Goal: Task Accomplishment & Management: Complete application form

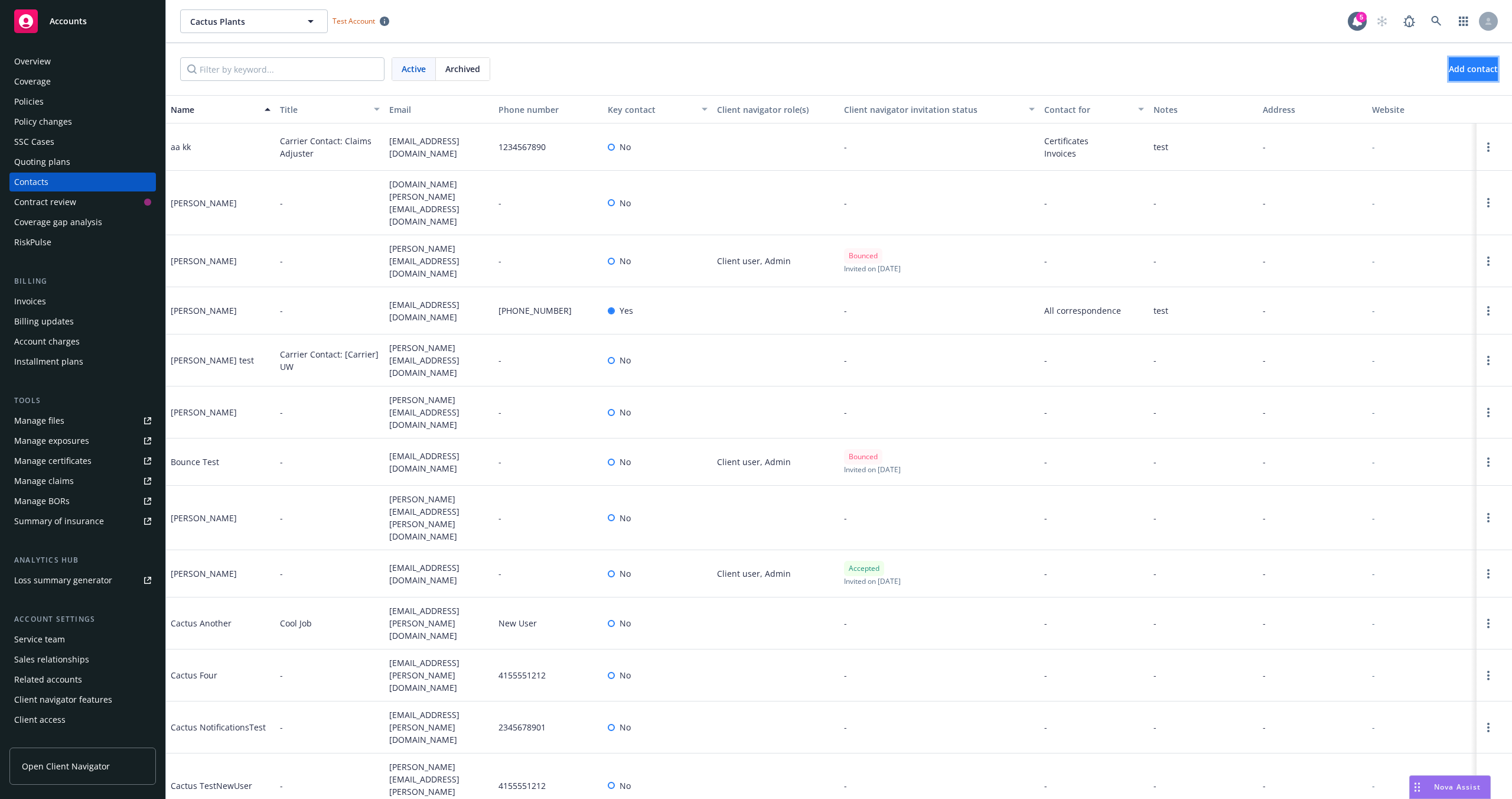
click at [1449, 68] on span "Add contact" at bounding box center [1474, 68] width 49 height 11
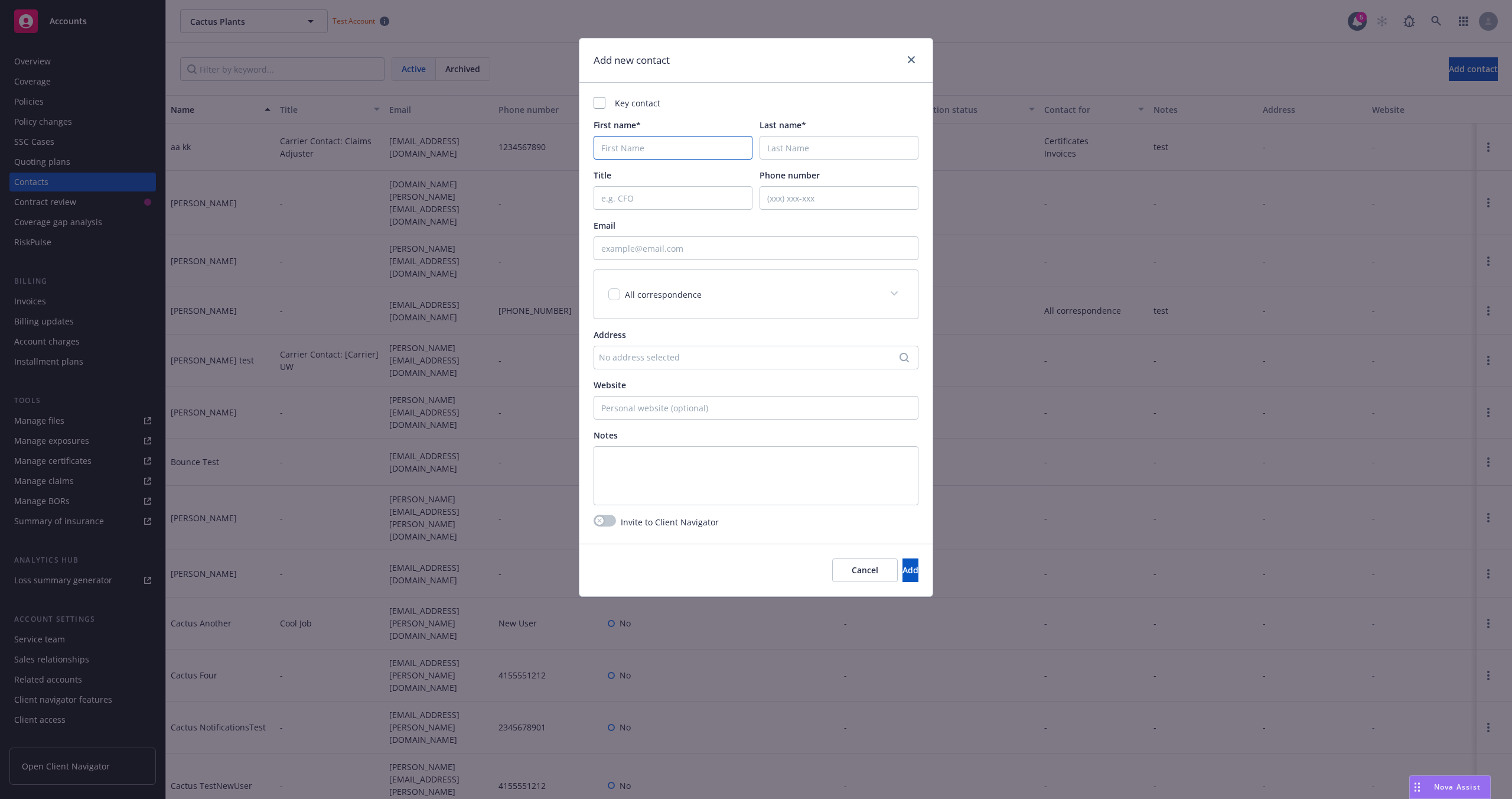
click at [628, 144] on input "First name*" at bounding box center [673, 147] width 159 height 23
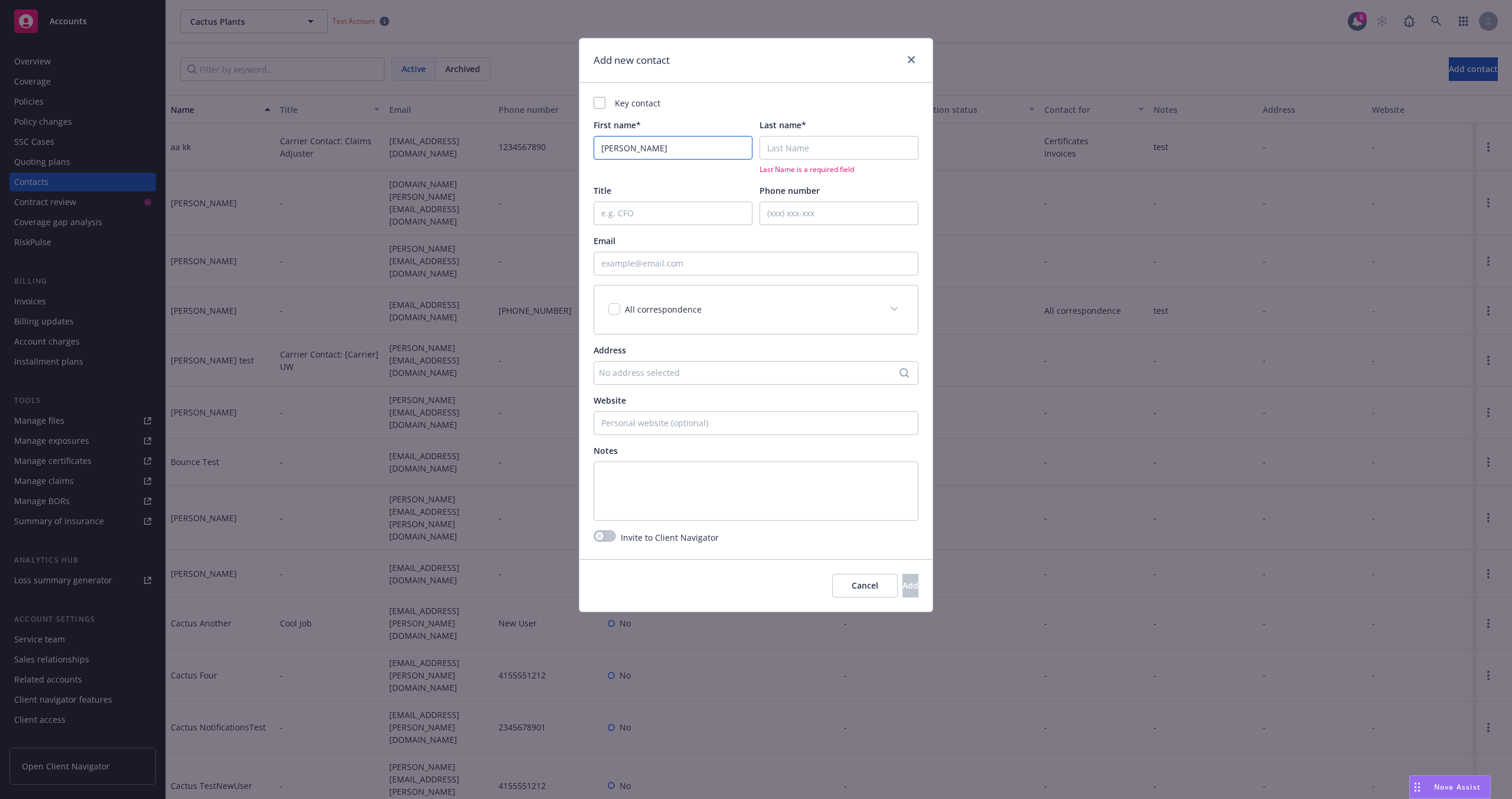
type input "[PERSON_NAME]"
click at [800, 152] on input "Last name*" at bounding box center [839, 147] width 159 height 23
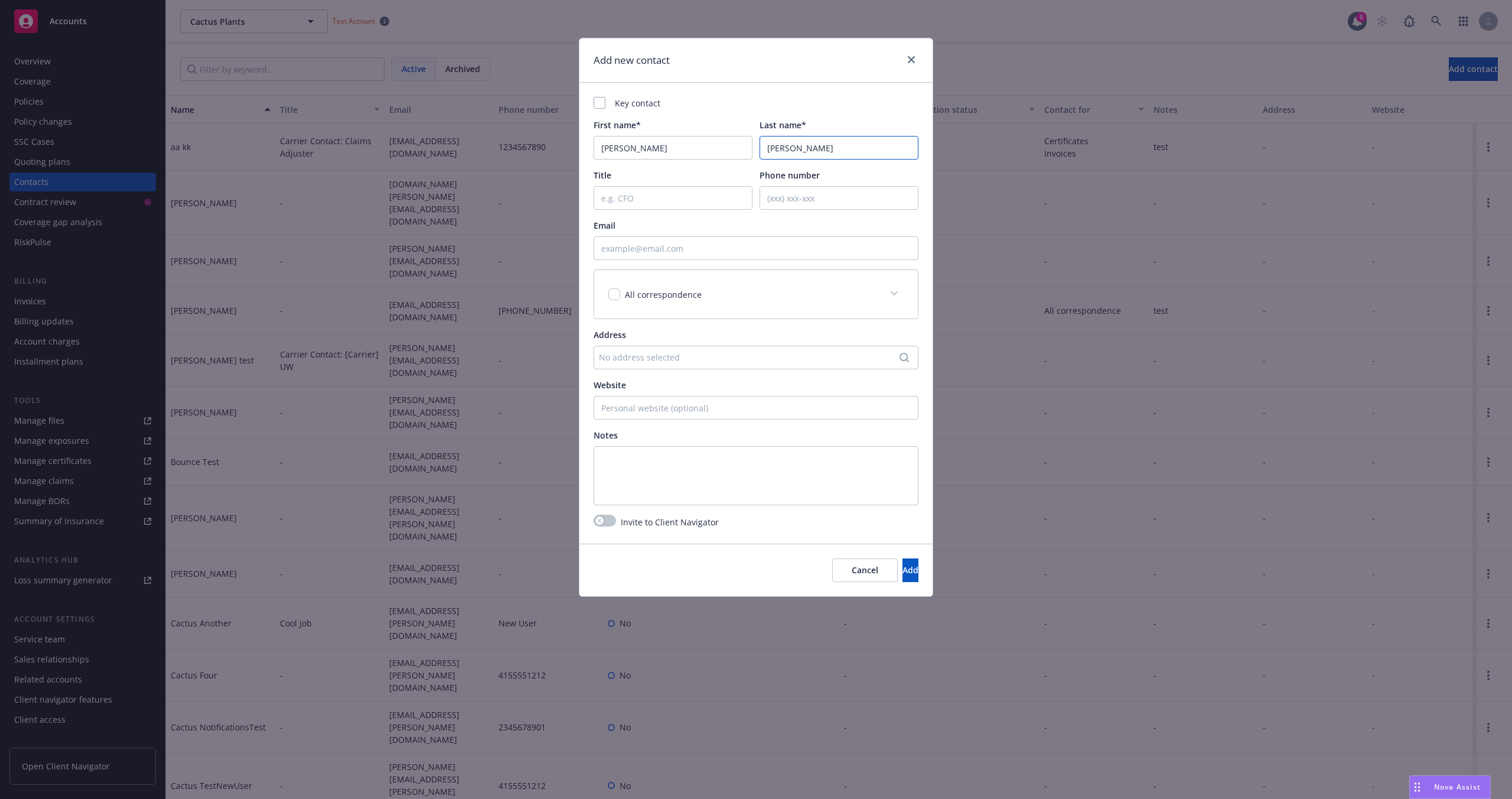
type input "[PERSON_NAME]"
click at [747, 100] on div "Key contact" at bounding box center [755, 103] width 325 height 13
click at [652, 248] on input "Email" at bounding box center [755, 248] width 325 height 23
type input "[PERSON_NAME][EMAIL_ADDRESS][DOMAIN_NAME]"
click at [607, 521] on button "button" at bounding box center [604, 521] width 22 height 12
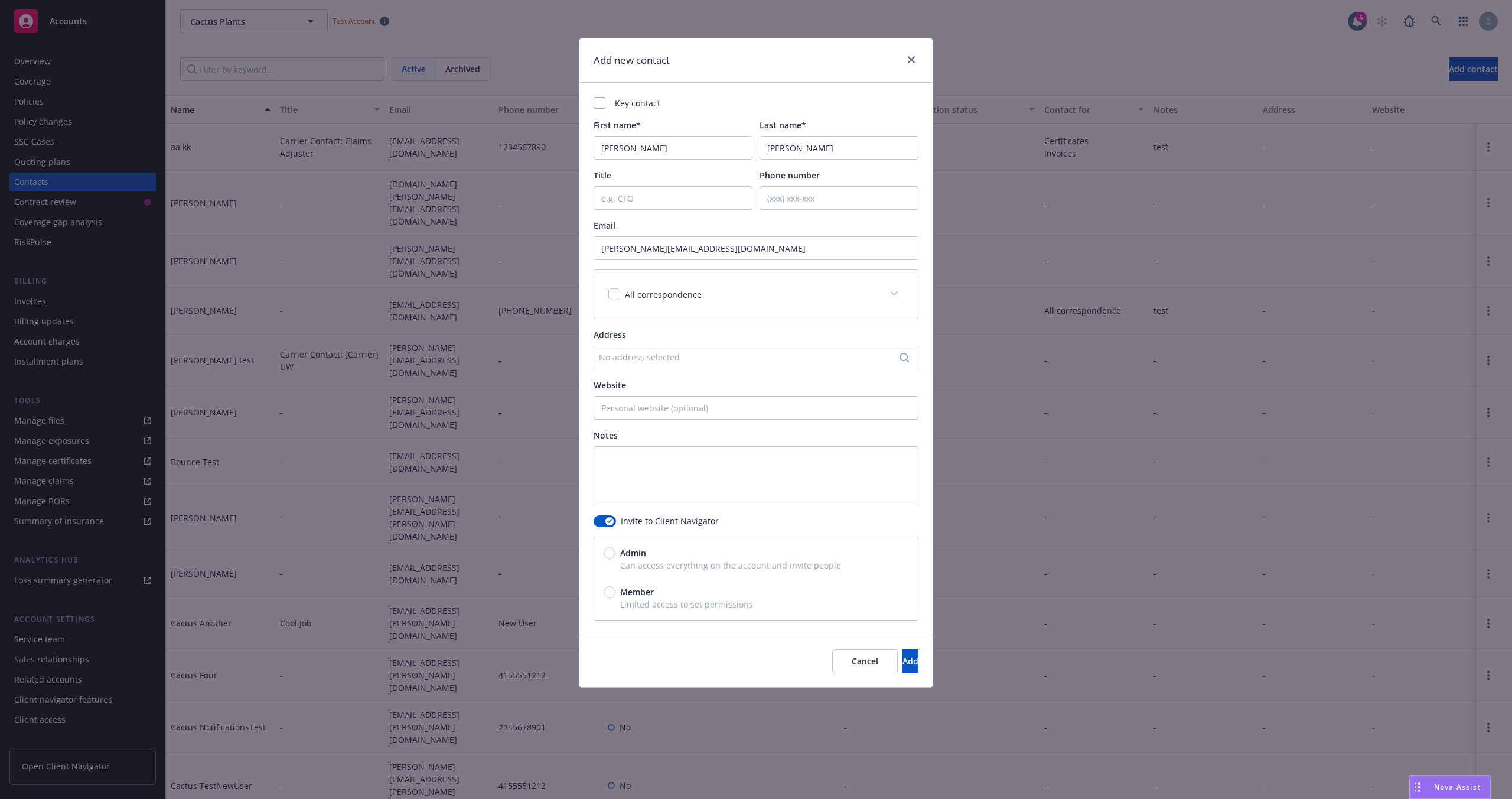
click at [698, 558] on div "Admin" at bounding box center [755, 553] width 304 height 13
click at [615, 558] on input "Admin" at bounding box center [609, 553] width 12 height 12
radio input "true"
click at [903, 667] on button "Add" at bounding box center [910, 661] width 16 height 23
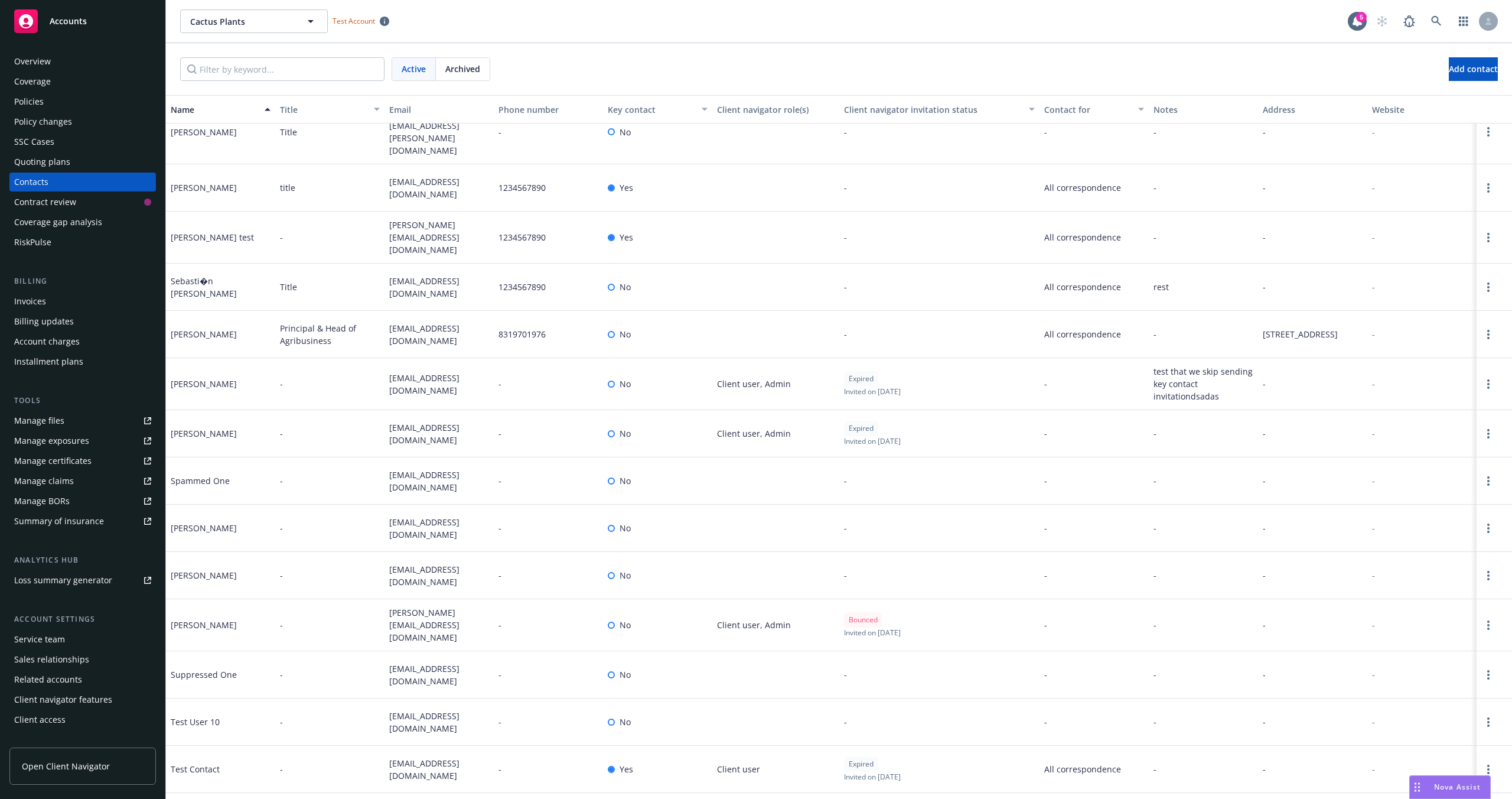
scroll to position [2280, 0]
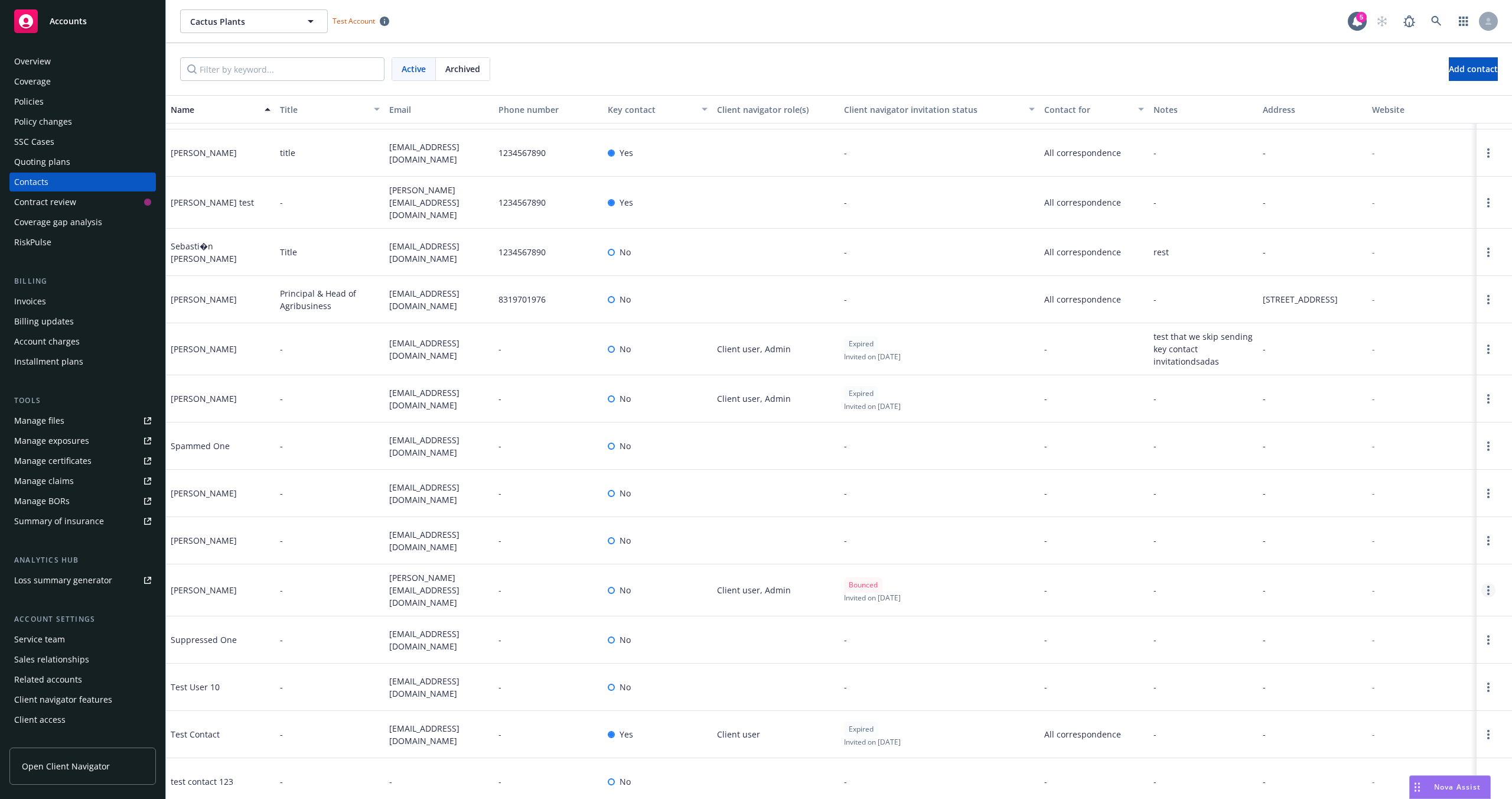
click at [1481, 583] on link "Open options" at bounding box center [1489, 591] width 14 height 14
click at [1429, 561] on link "Archive" at bounding box center [1424, 562] width 91 height 23
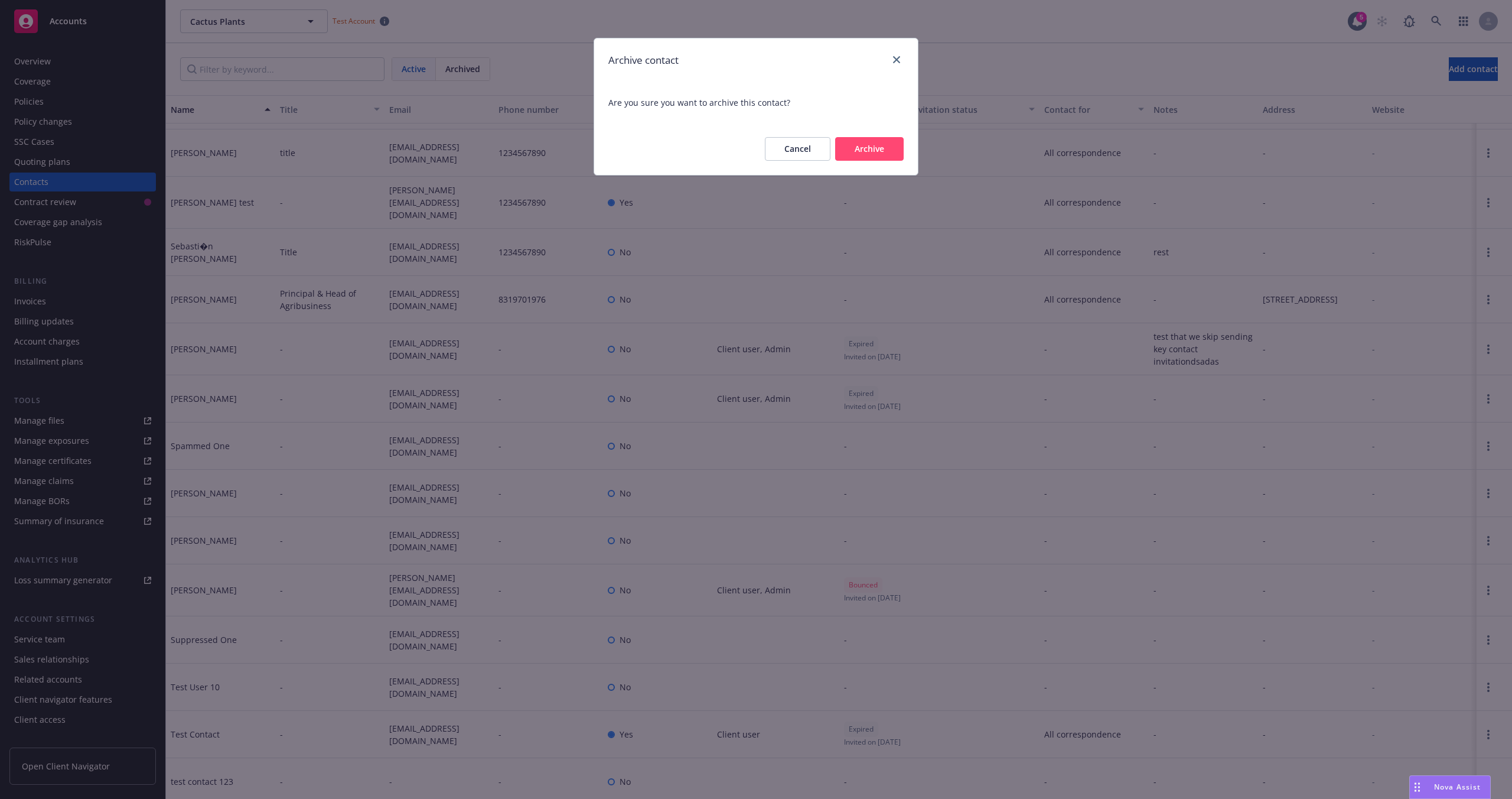
click at [872, 154] on button "Archive" at bounding box center [869, 148] width 68 height 23
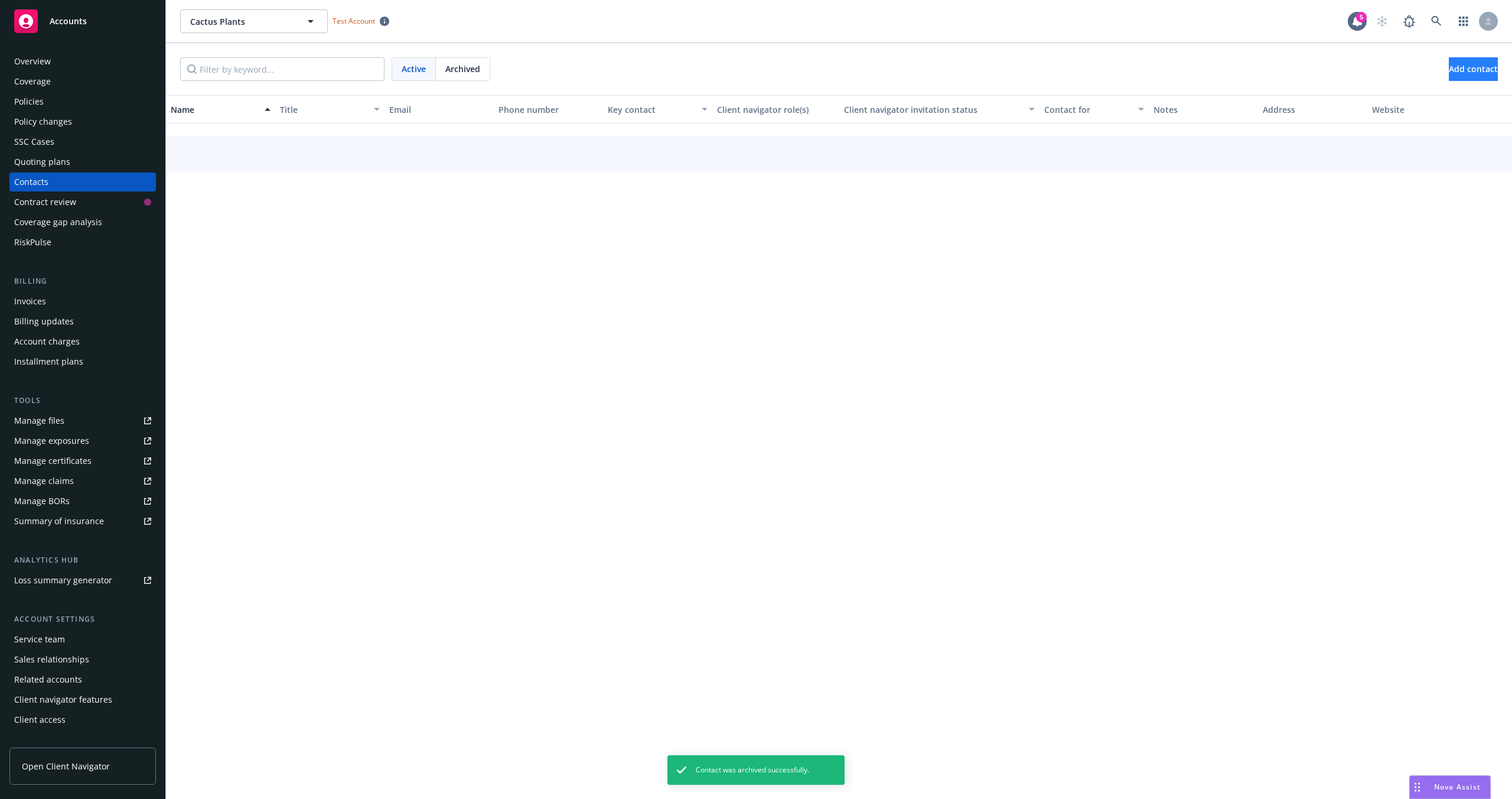
scroll to position [2252, 0]
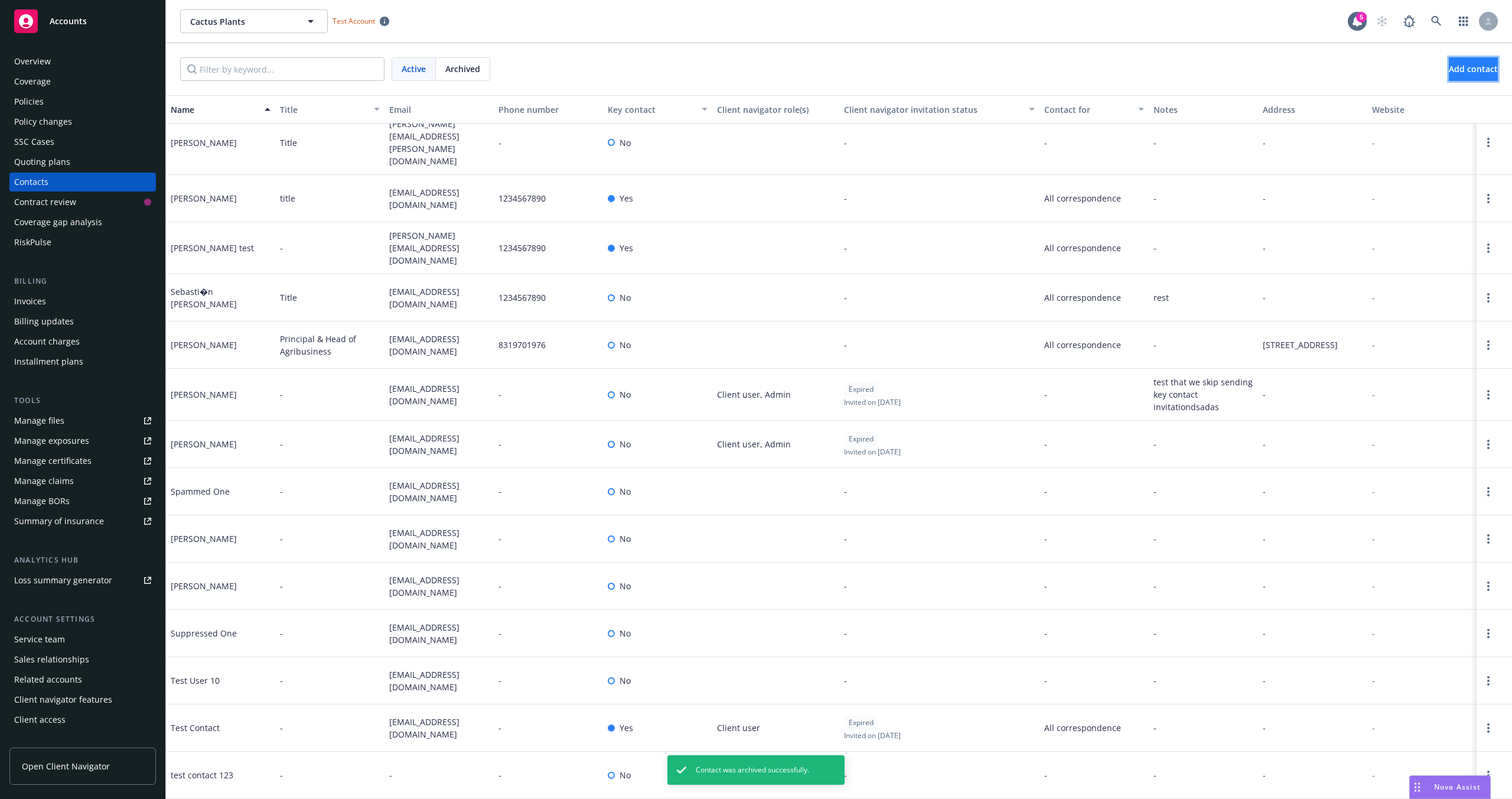
click at [1449, 70] on span "Add contact" at bounding box center [1474, 68] width 49 height 11
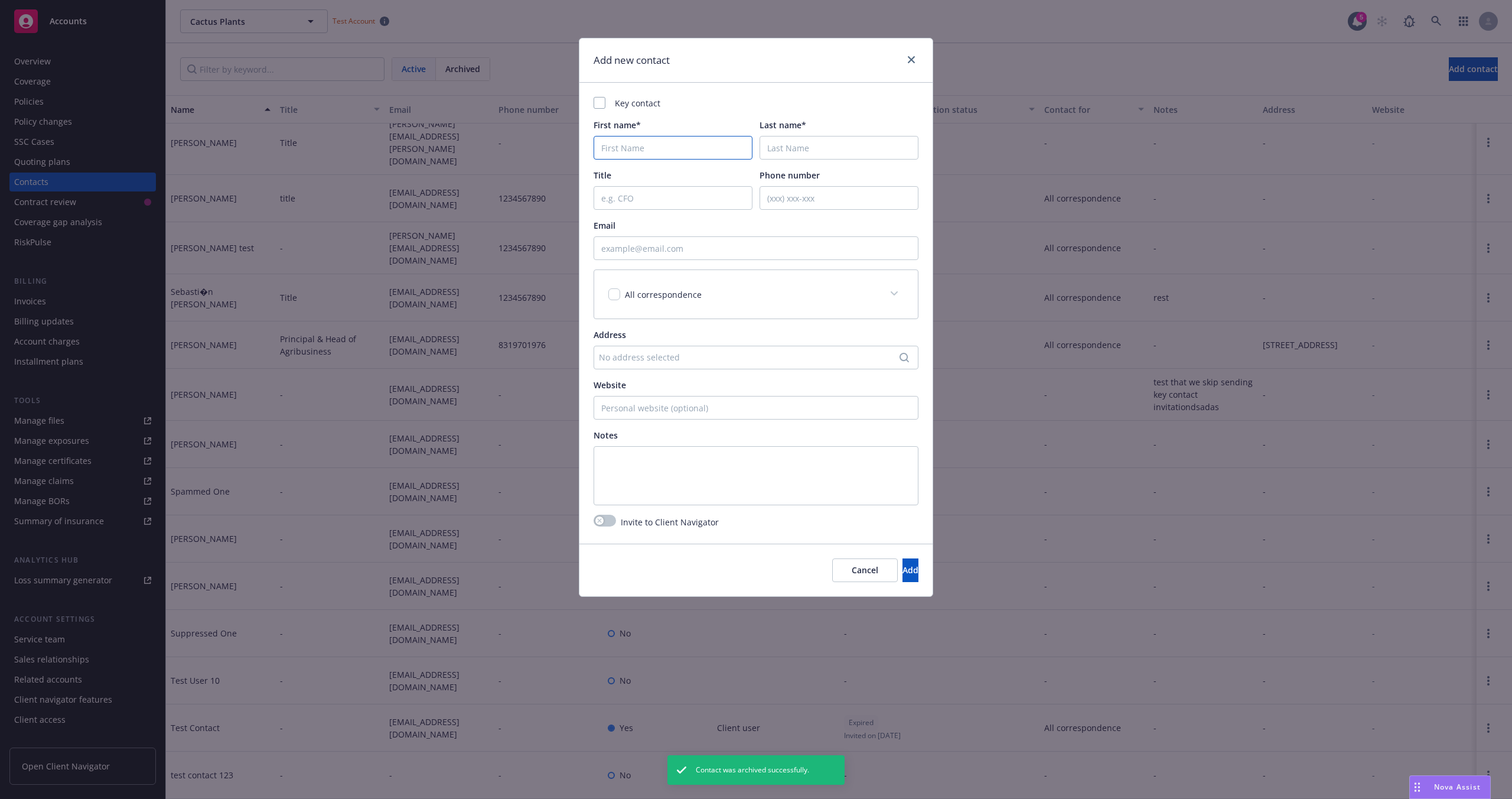
click at [699, 148] on input "First name*" at bounding box center [673, 147] width 159 height 23
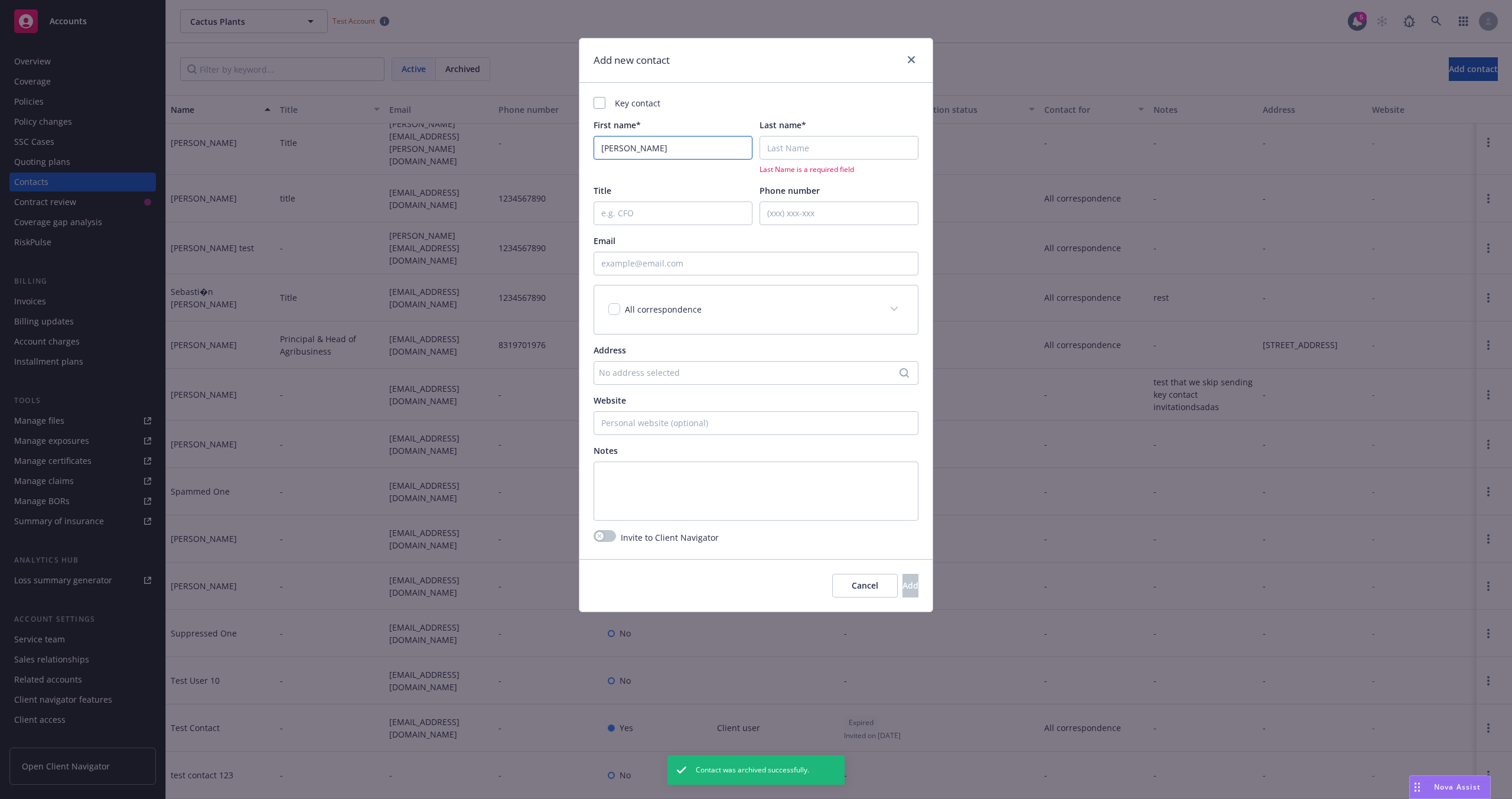
type input "[PERSON_NAME]"
click at [812, 145] on input "Last name*" at bounding box center [839, 147] width 159 height 23
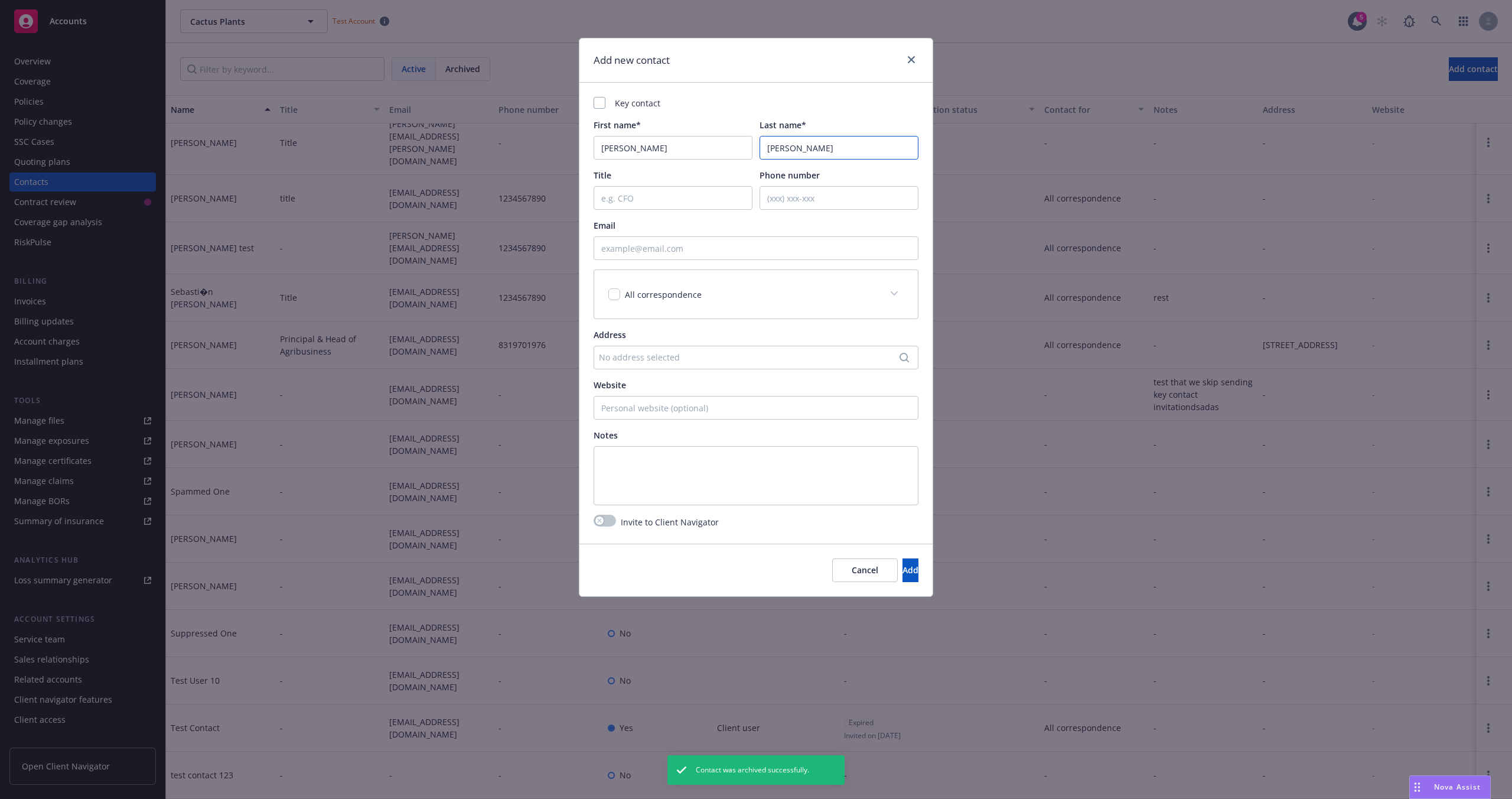
type input "[PERSON_NAME]"
click at [641, 244] on input "Email" at bounding box center [755, 248] width 325 height 23
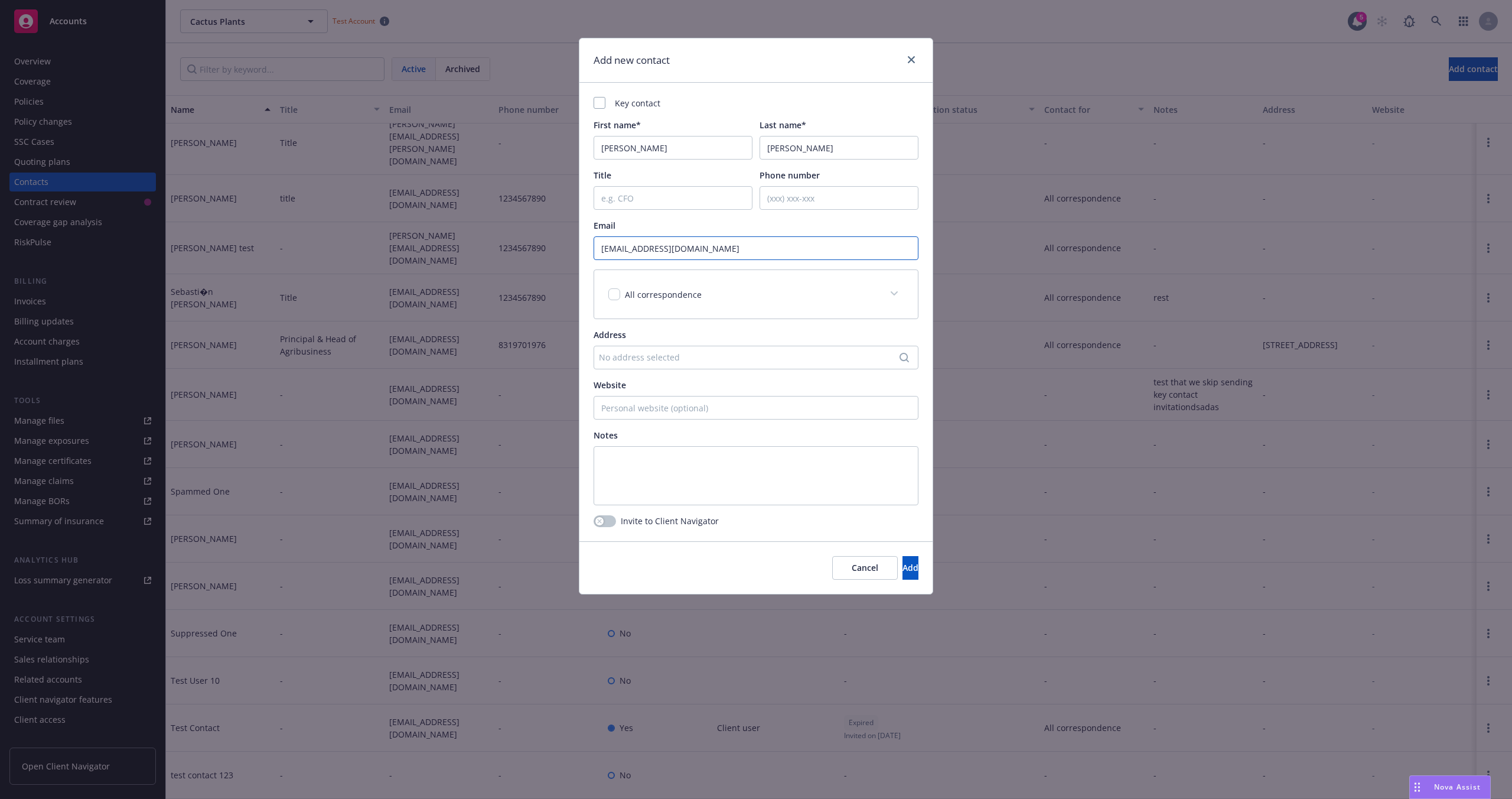
drag, startPoint x: 686, startPoint y: 250, endPoint x: 589, endPoint y: 249, distance: 97.0
click at [588, 249] on div "Key contact First name* [PERSON_NAME] Last name* [PERSON_NAME] Title Phone numb…" at bounding box center [756, 312] width 353 height 458
drag, startPoint x: 715, startPoint y: 253, endPoint x: 677, endPoint y: 252, distance: 38.0
click at [715, 253] on input "[EMAIL_ADDRESS][DOMAIN_NAME]" at bounding box center [755, 248] width 325 height 23
drag, startPoint x: 688, startPoint y: 249, endPoint x: 578, endPoint y: 248, distance: 110.0
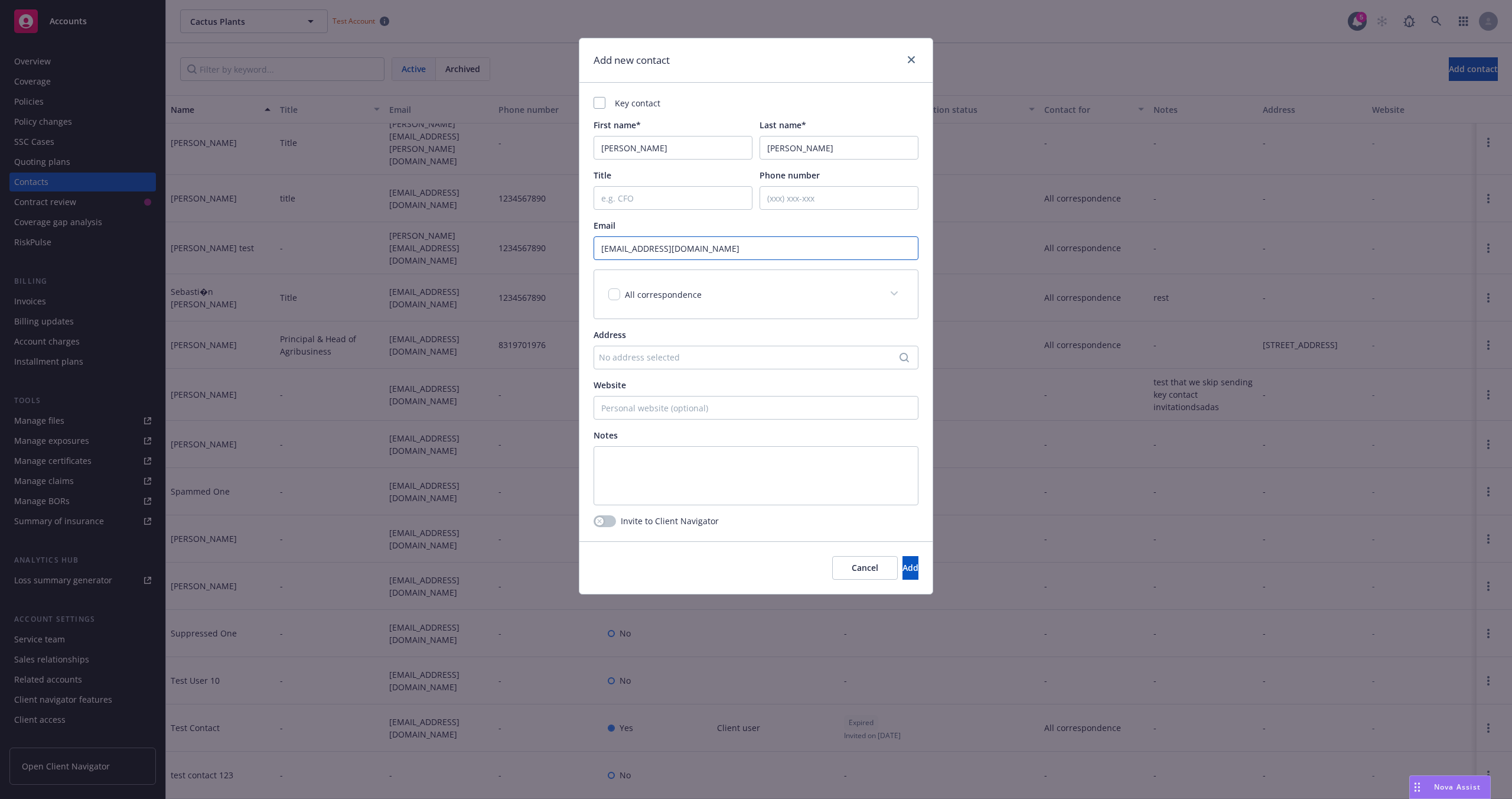
click at [579, 248] on div "Add new contact Key contact First name* [PERSON_NAME] Last name* [PERSON_NAME] …" at bounding box center [756, 316] width 354 height 556
click at [670, 249] on input "[EMAIL_ADDRESS][DOMAIN_NAME]" at bounding box center [755, 248] width 325 height 23
drag, startPoint x: 690, startPoint y: 248, endPoint x: 585, endPoint y: 250, distance: 105.0
click at [585, 250] on div "Key contact First name* [PERSON_NAME] Last name* [PERSON_NAME] Title Phone numb…" at bounding box center [756, 312] width 353 height 458
click at [712, 254] on input "[EMAIL_ADDRESS][DOMAIN_NAME]" at bounding box center [755, 248] width 325 height 23
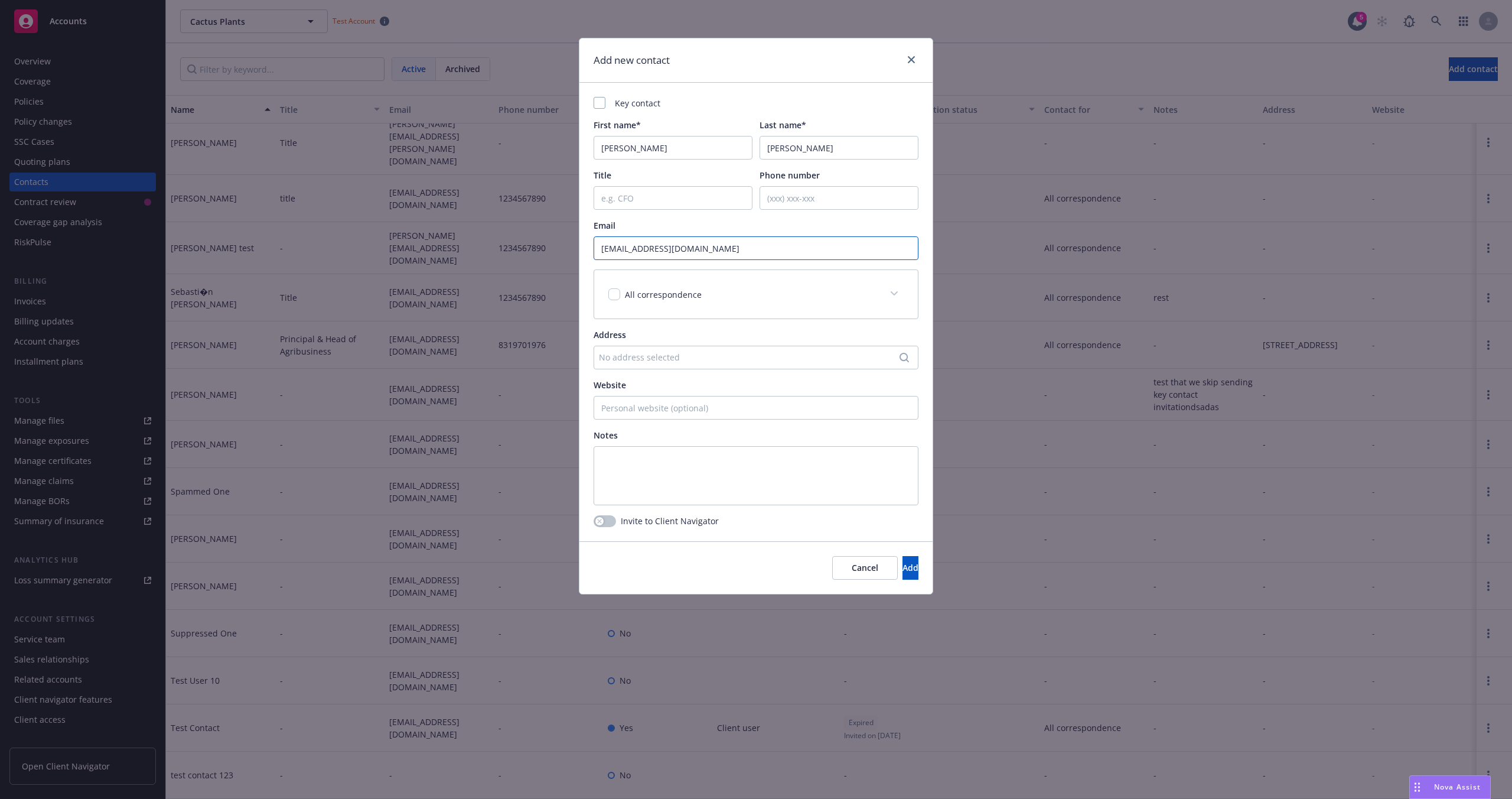
type input "[EMAIL_ADDRESS][DOMAIN_NAME]"
drag, startPoint x: 608, startPoint y: 520, endPoint x: 621, endPoint y: 535, distance: 19.8
click at [608, 520] on button "button" at bounding box center [604, 521] width 22 height 12
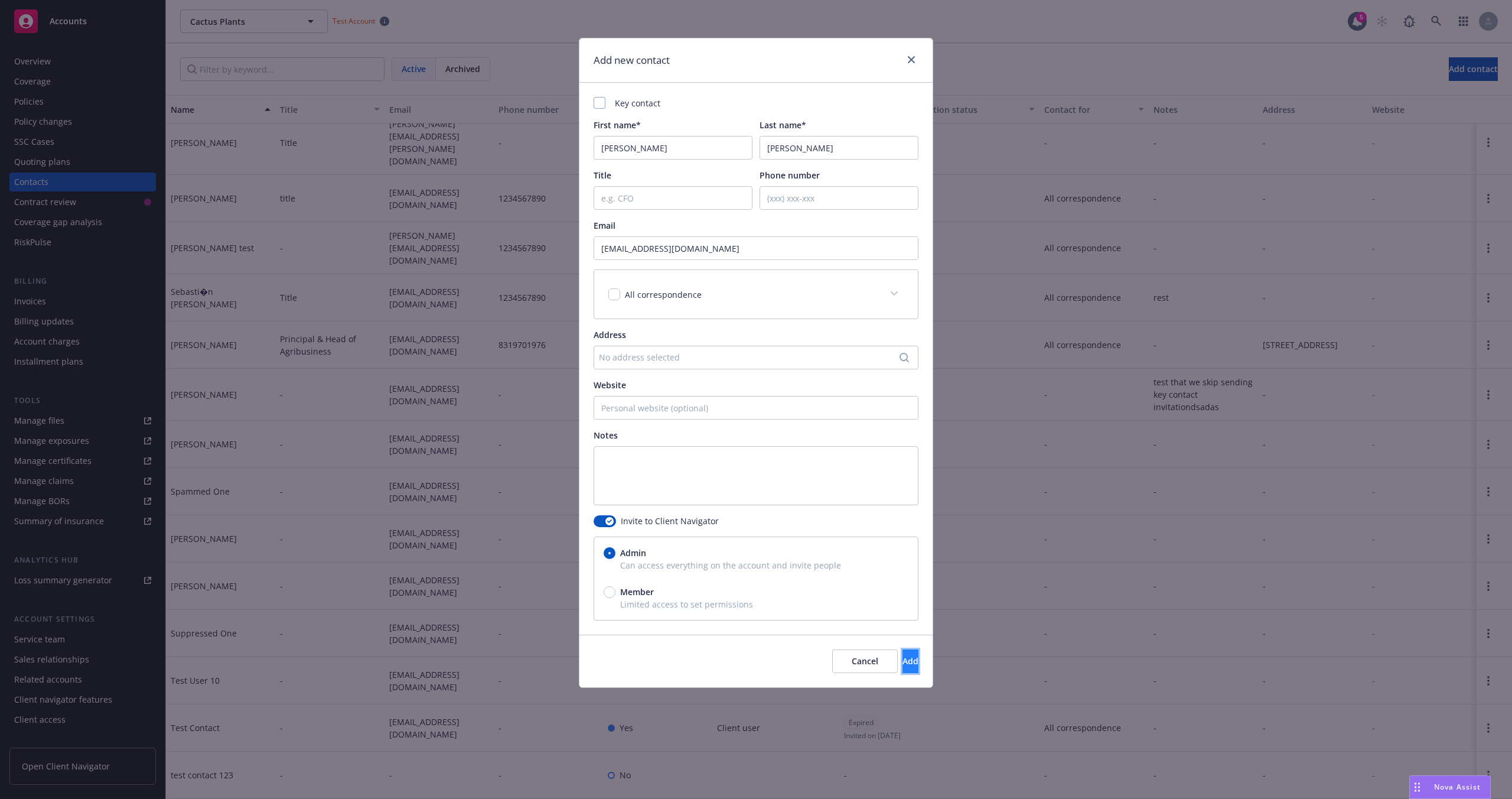
click at [903, 661] on span "Add" at bounding box center [910, 661] width 16 height 11
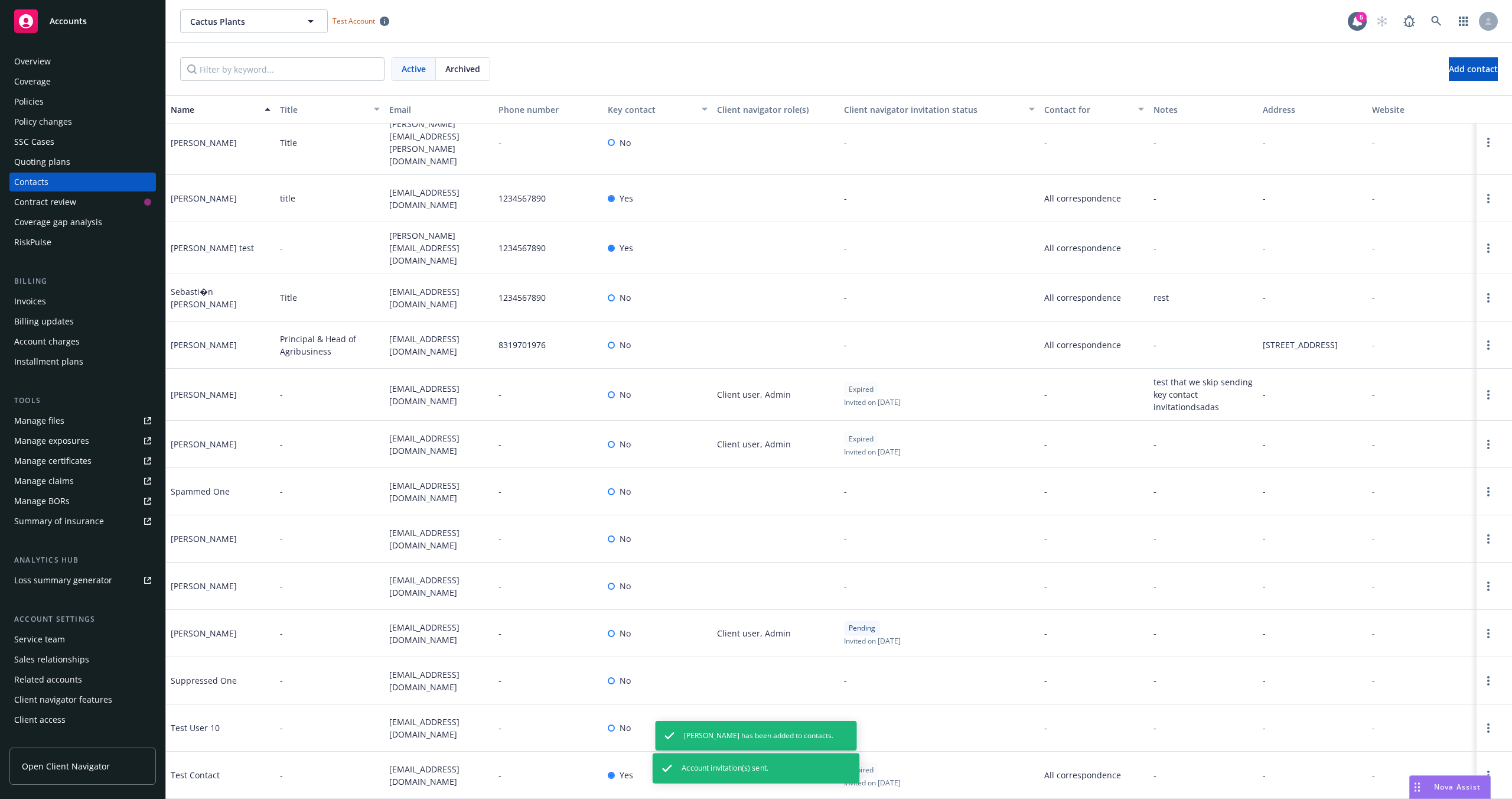
scroll to position [2280, 0]
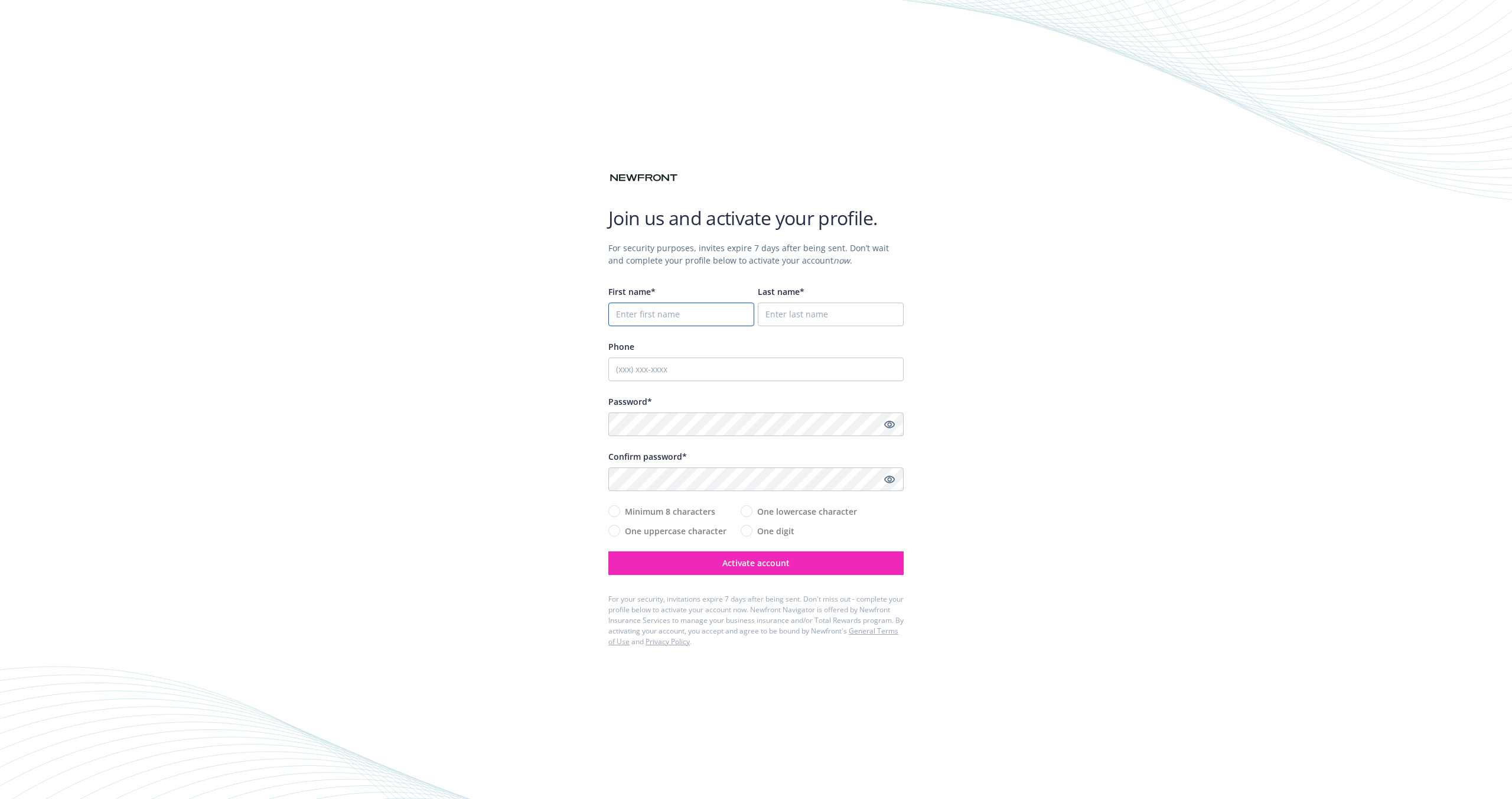
click at [659, 310] on input "First name*" at bounding box center [681, 314] width 146 height 23
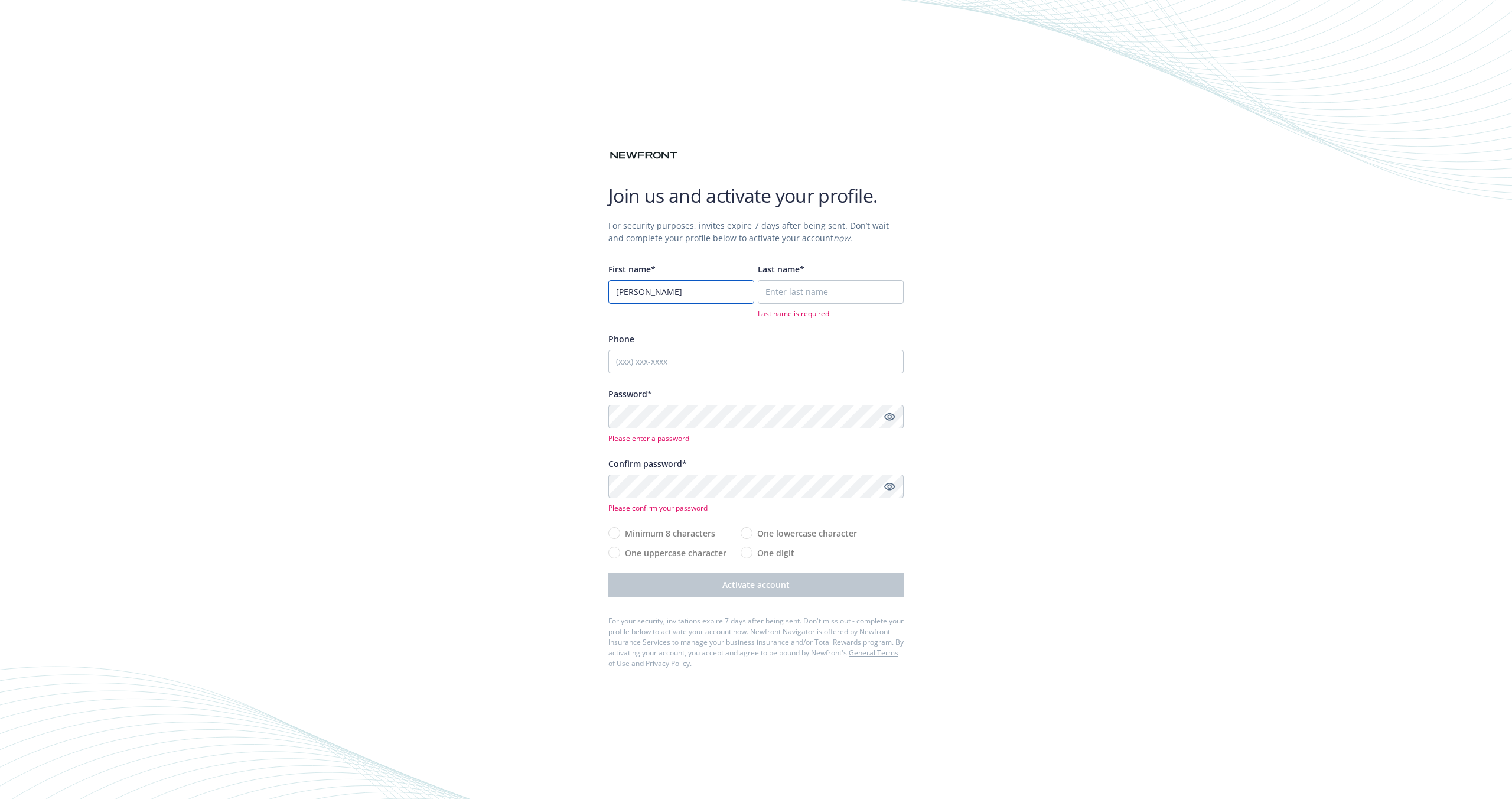
type input "[PERSON_NAME]"
click at [817, 294] on input "Last name*" at bounding box center [830, 291] width 146 height 23
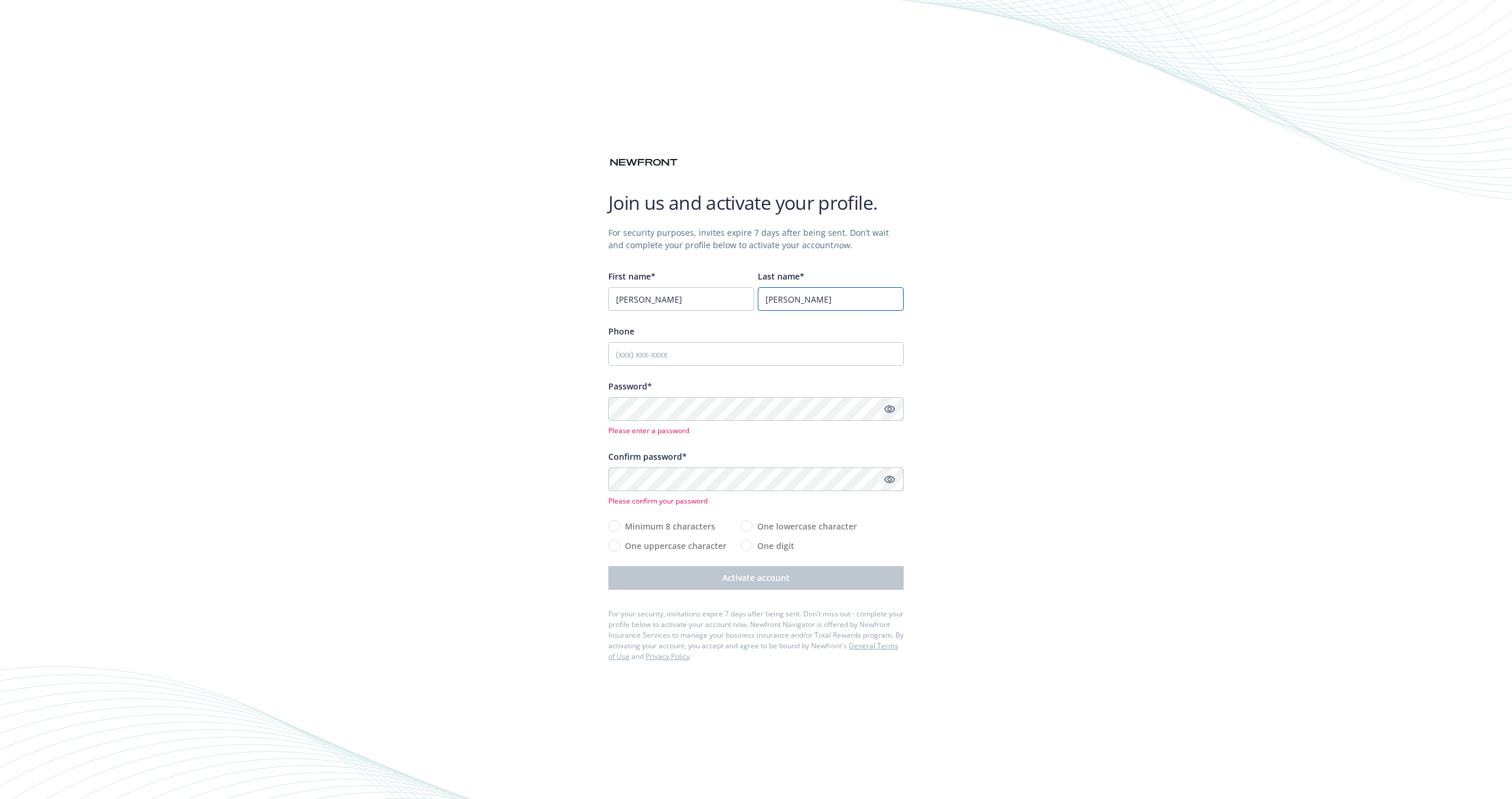
type input "Gao"
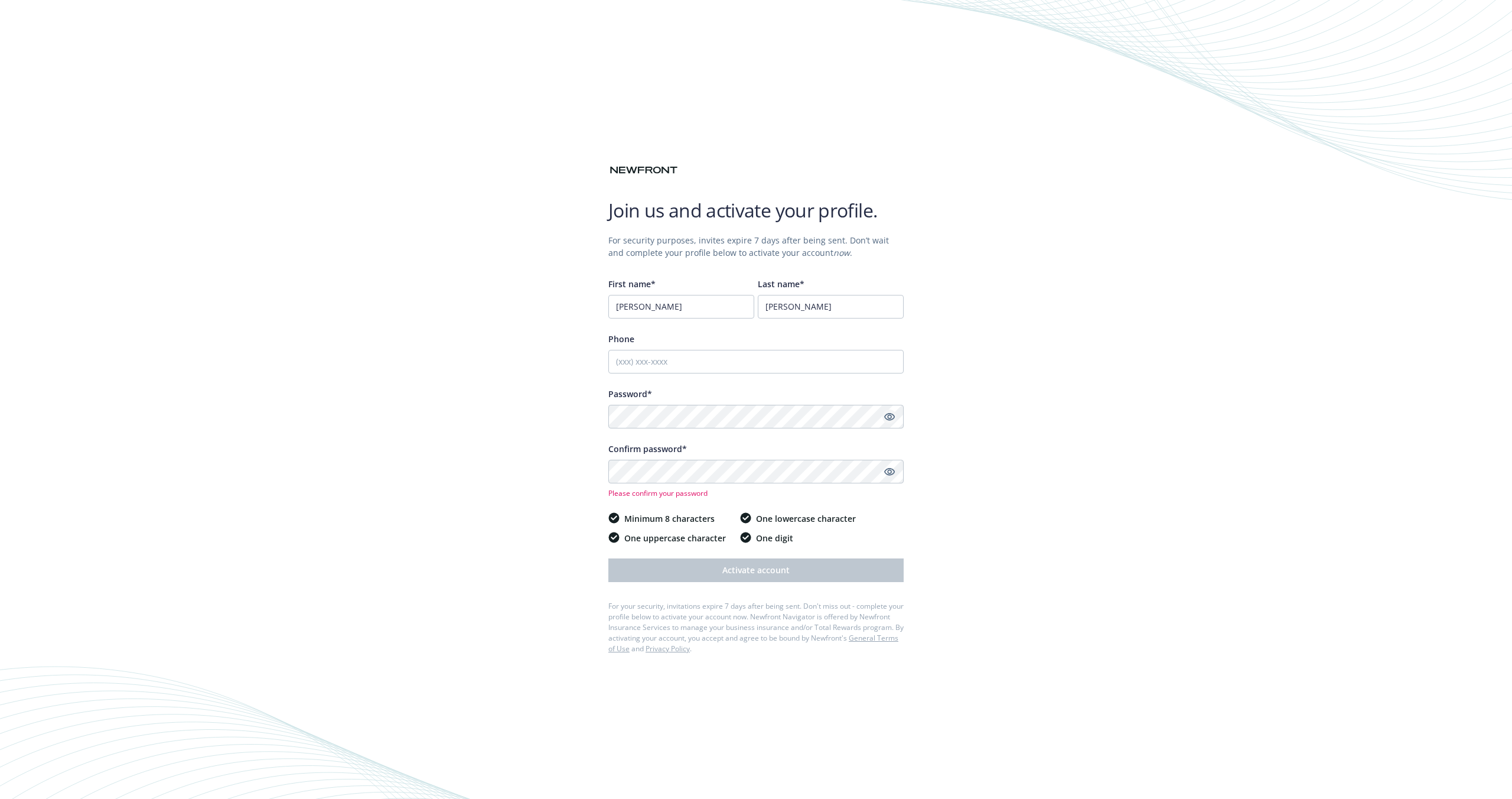
click at [894, 419] on icon "Show password" at bounding box center [889, 417] width 11 height 11
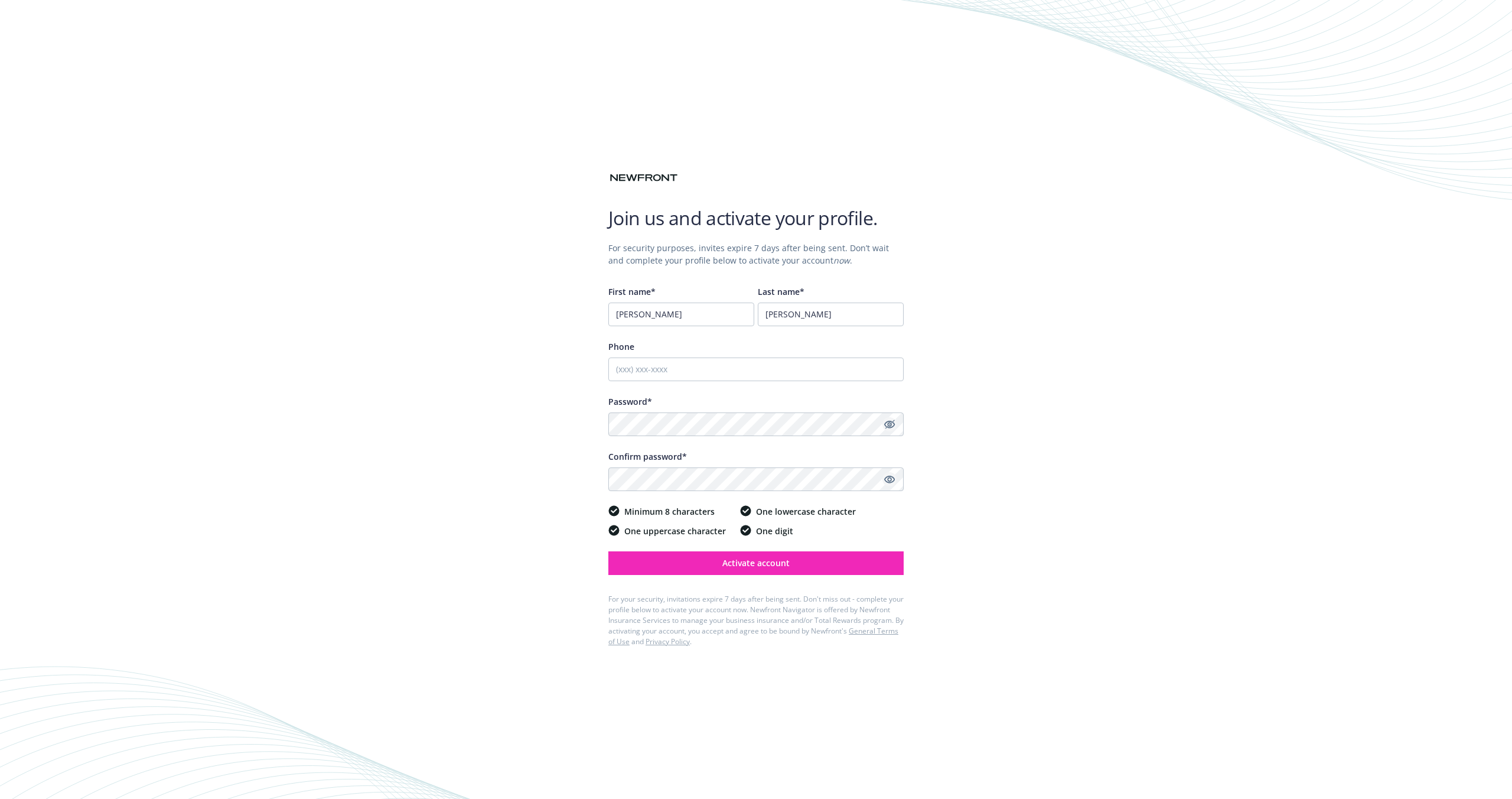
click at [894, 478] on link "Show password" at bounding box center [889, 479] width 14 height 14
click at [808, 564] on button "Activate account" at bounding box center [756, 563] width 295 height 23
